Goal: Book appointment/travel/reservation

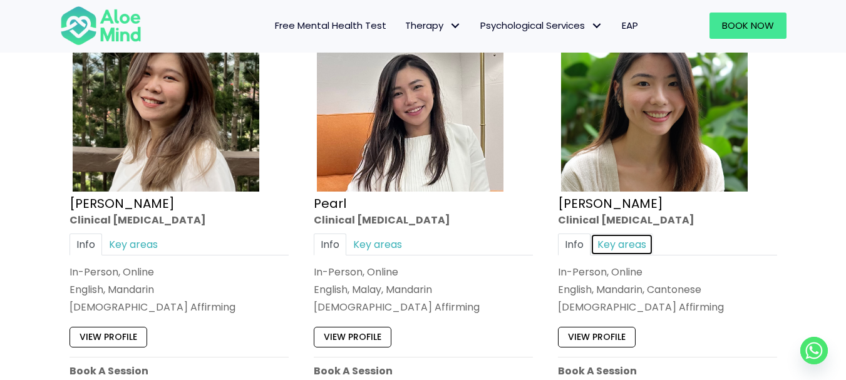
click at [617, 249] on link "Key areas" at bounding box center [622, 245] width 63 height 22
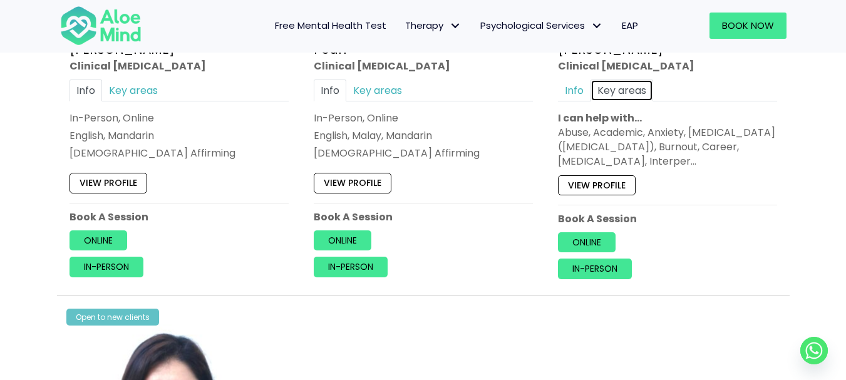
scroll to position [902, 0]
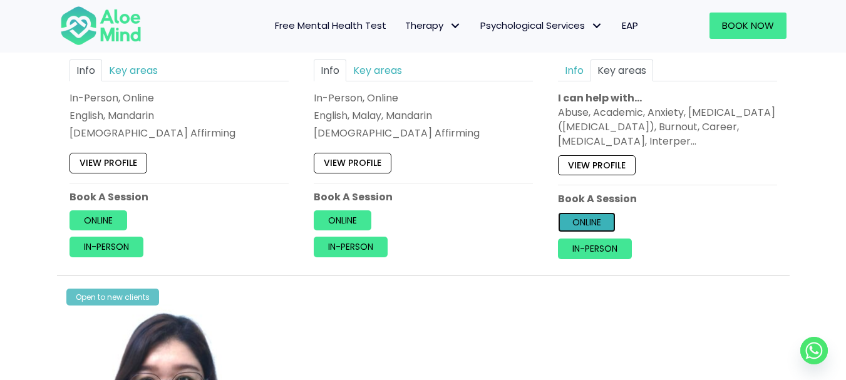
click at [602, 222] on link "Online" at bounding box center [587, 222] width 58 height 20
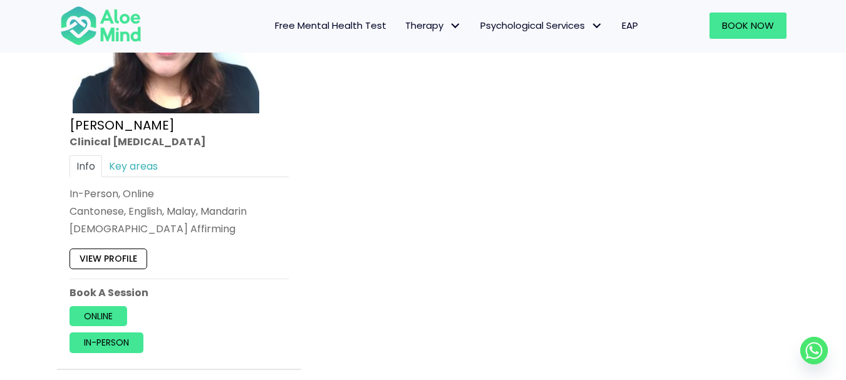
scroll to position [1283, 0]
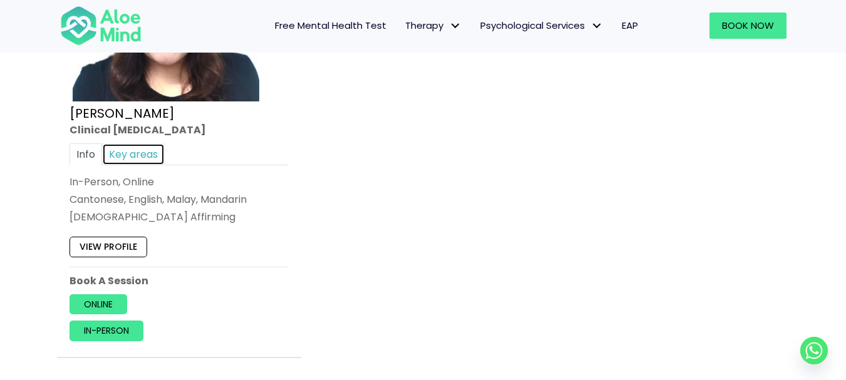
click at [138, 156] on link "Key areas" at bounding box center [133, 154] width 63 height 22
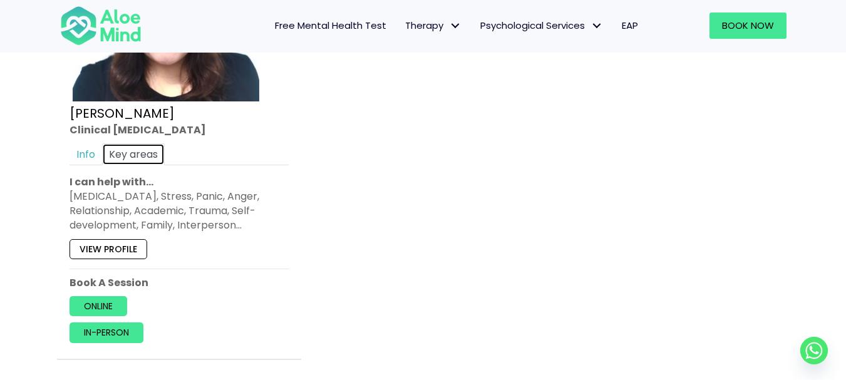
click at [148, 152] on link "Key areas" at bounding box center [133, 154] width 63 height 22
click at [129, 251] on link "View profile" at bounding box center [109, 249] width 78 height 20
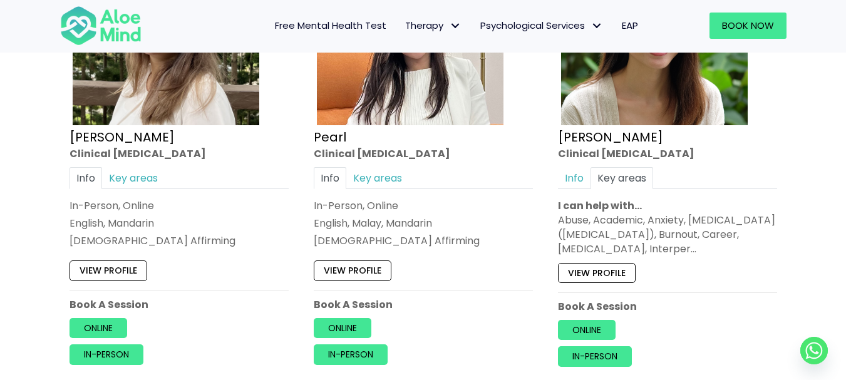
scroll to position [890, 0]
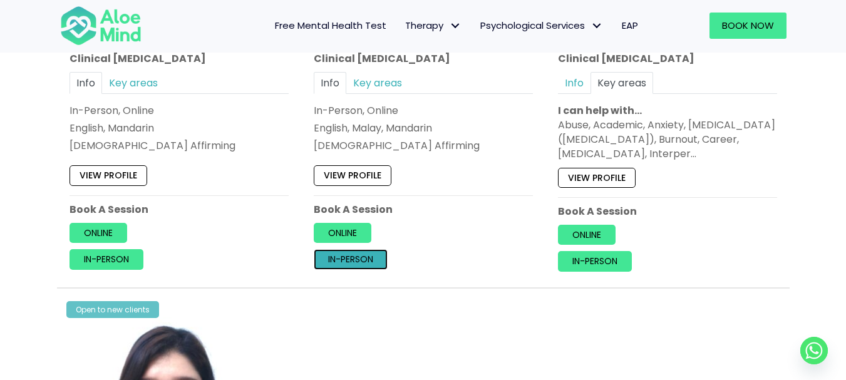
click at [348, 262] on link "In-person" at bounding box center [351, 260] width 74 height 20
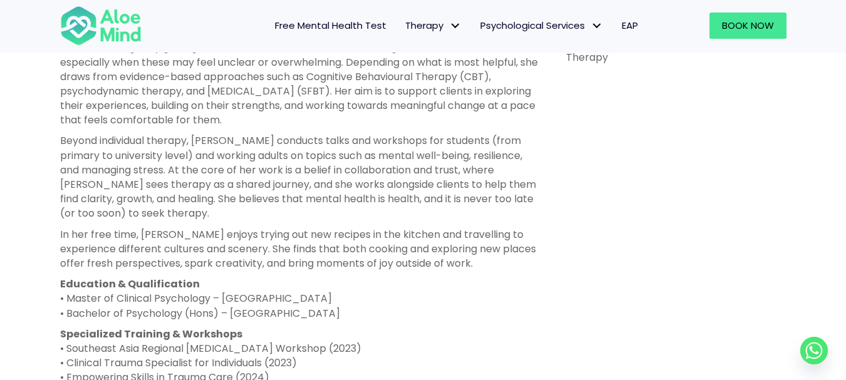
scroll to position [889, 0]
